Goal: Information Seeking & Learning: Learn about a topic

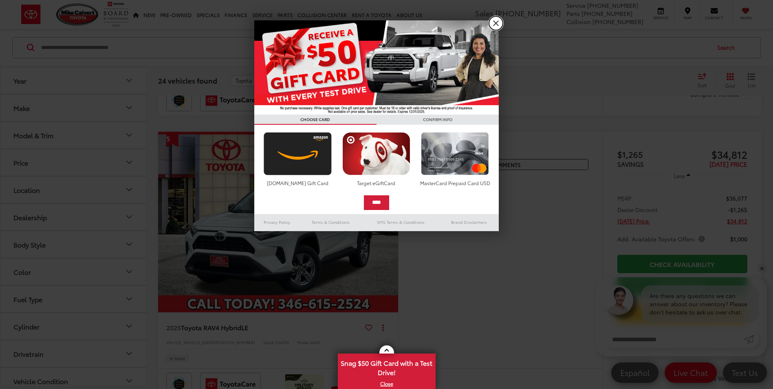
click at [498, 22] on link "X" at bounding box center [496, 23] width 14 height 14
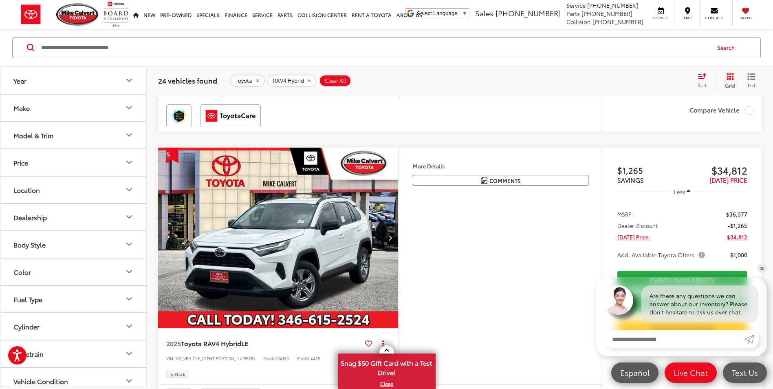
scroll to position [326, 0]
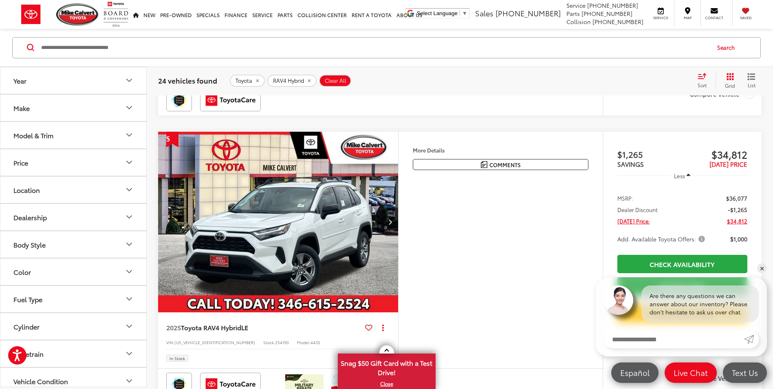
click at [703, 238] on span "Add. Available Toyota Offers:" at bounding box center [662, 239] width 89 height 8
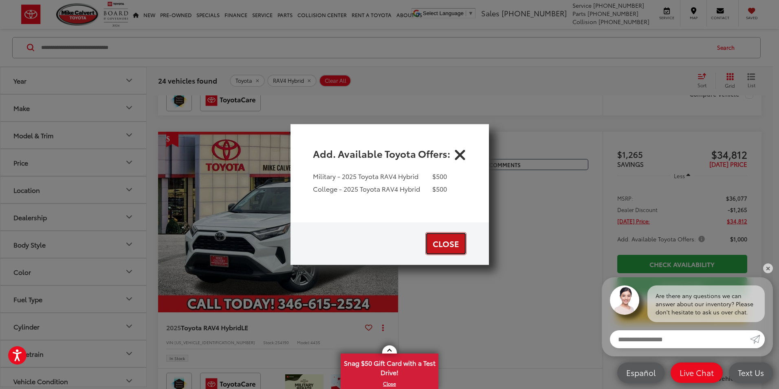
click at [448, 248] on button "Close" at bounding box center [446, 243] width 41 height 23
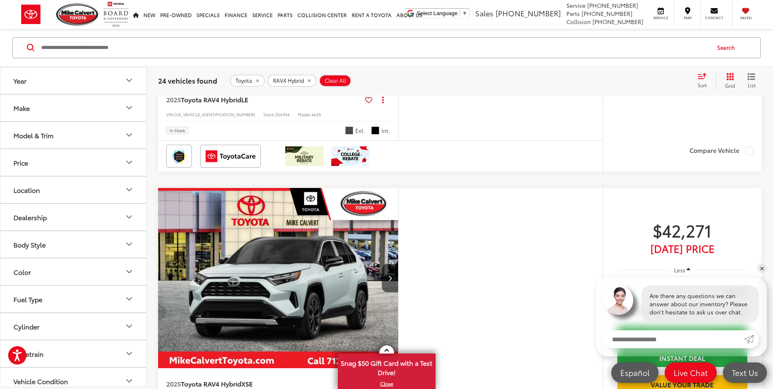
scroll to position [3179, 0]
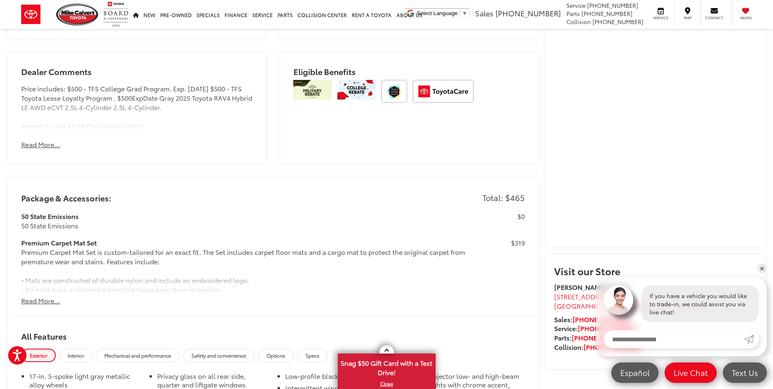
scroll to position [571, 0]
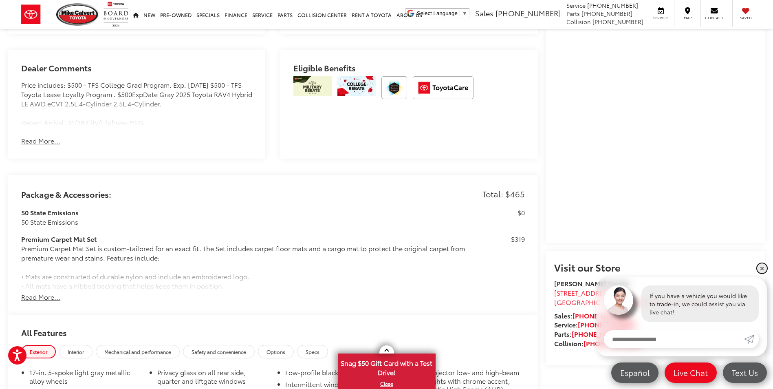
click at [763, 269] on link "✕" at bounding box center [762, 268] width 10 height 10
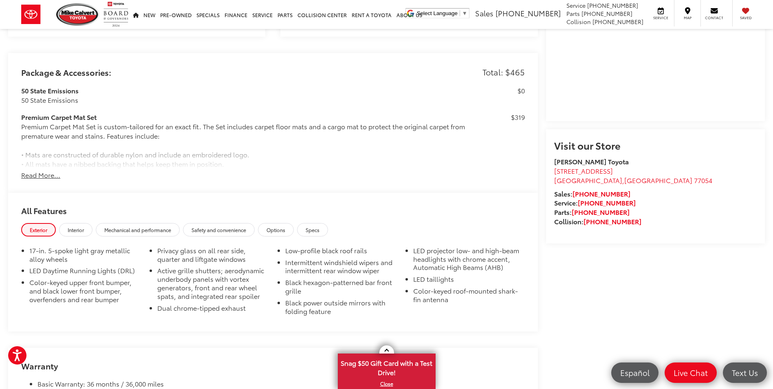
scroll to position [693, 0]
click at [75, 228] on span "Interior" at bounding box center [76, 229] width 16 height 7
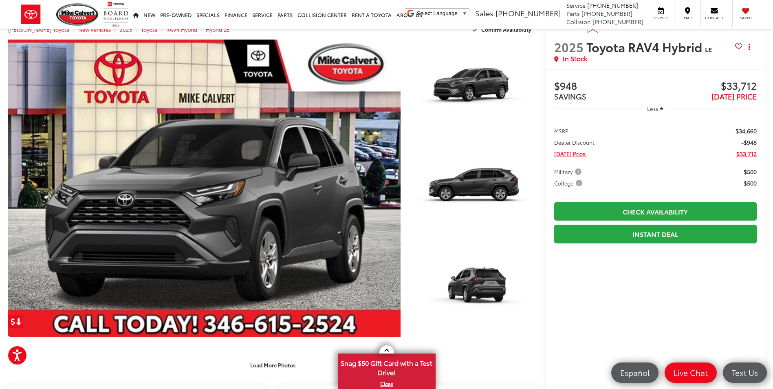
scroll to position [0, 0]
